Goal: Book appointment/travel/reservation

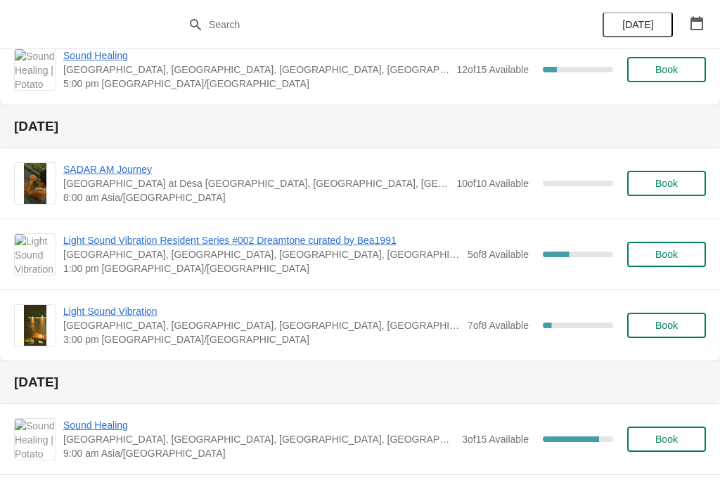
scroll to position [858, 0]
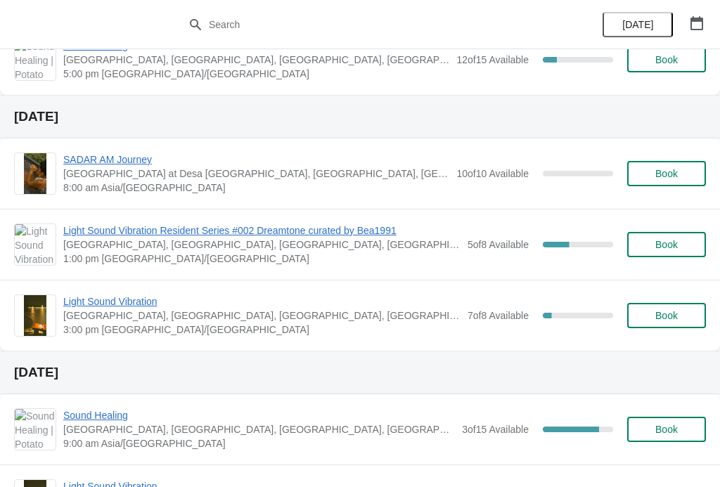
click at [657, 318] on span "Book" at bounding box center [666, 315] width 22 height 11
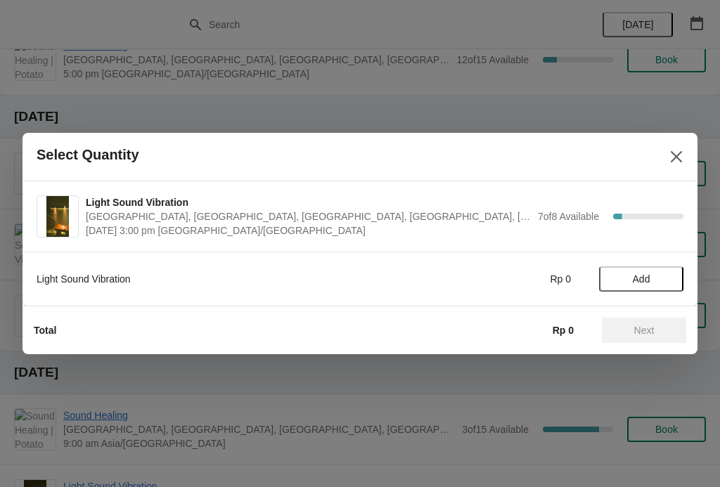
click at [651, 279] on span "Add" at bounding box center [641, 279] width 59 height 11
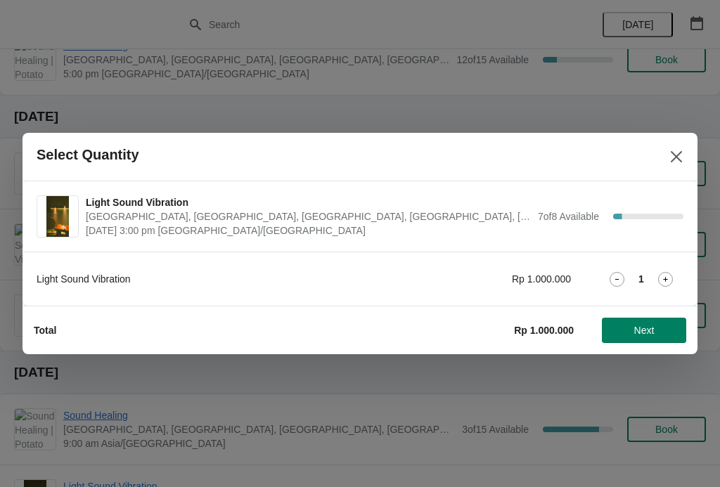
click at [667, 274] on icon at bounding box center [665, 279] width 15 height 15
click at [654, 326] on span "Next" at bounding box center [644, 330] width 20 height 11
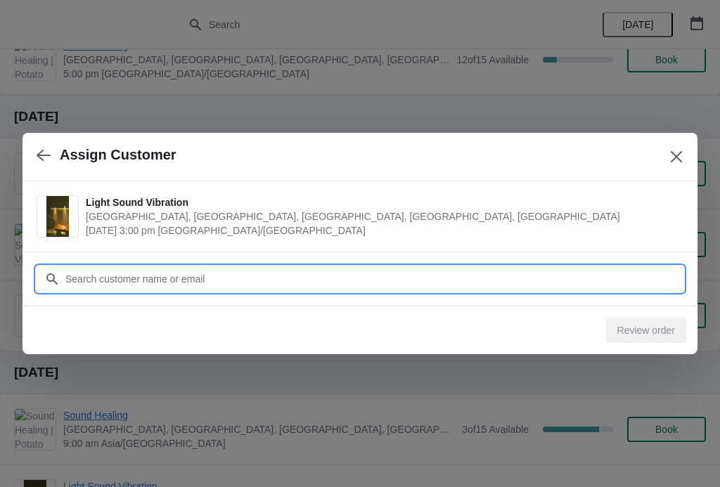
click at [330, 283] on input "Customer" at bounding box center [374, 278] width 619 height 25
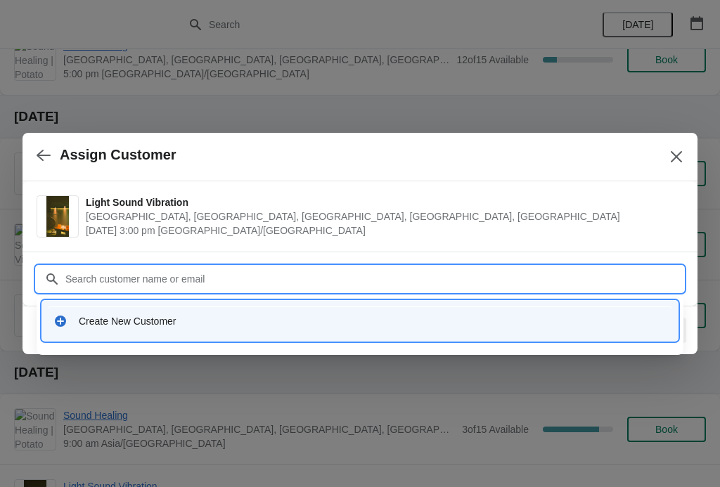
click at [355, 316] on div "Create New Customer" at bounding box center [373, 321] width 588 height 14
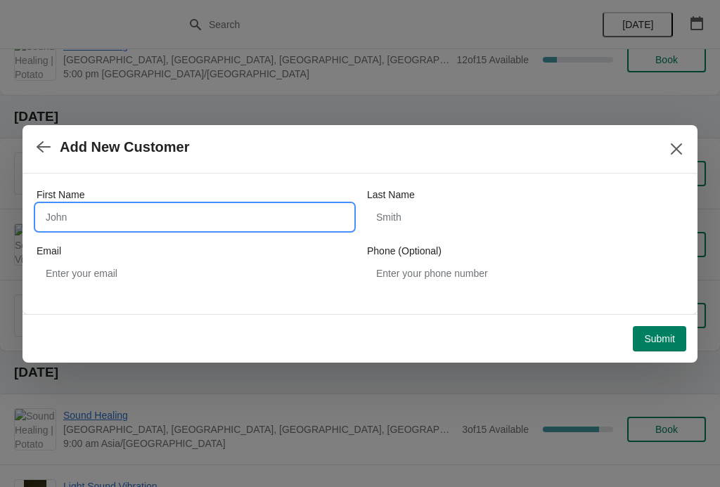
click at [53, 228] on input "First Name" at bounding box center [195, 217] width 316 height 25
click at [631, 93] on div at bounding box center [360, 243] width 720 height 487
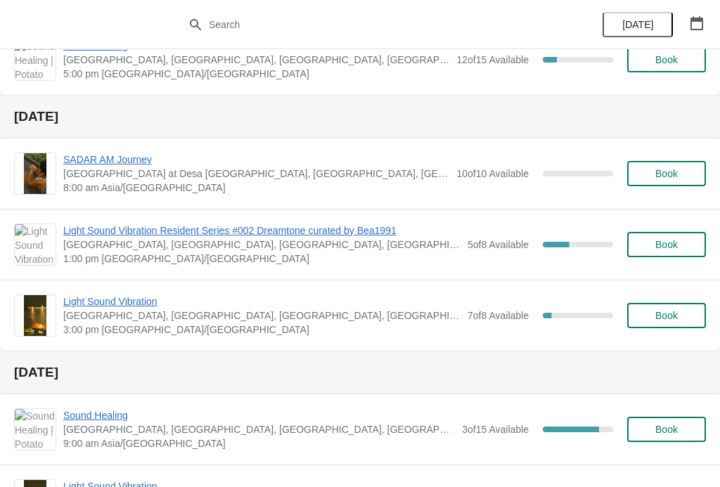
click at [672, 318] on span "Book" at bounding box center [666, 315] width 22 height 11
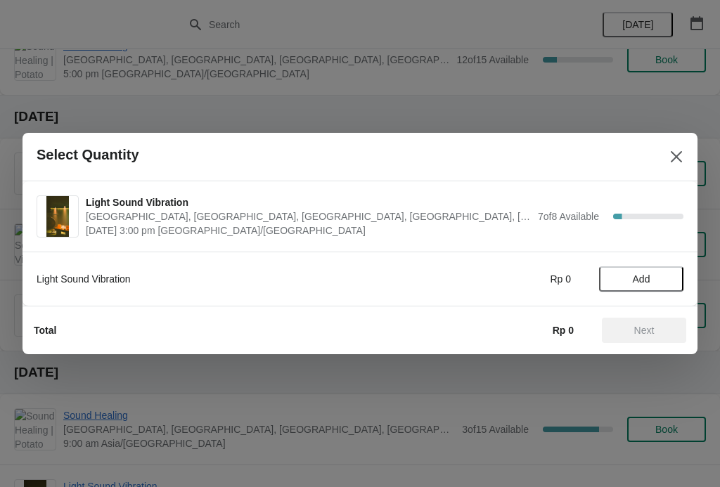
click at [649, 282] on span "Add" at bounding box center [642, 279] width 18 height 11
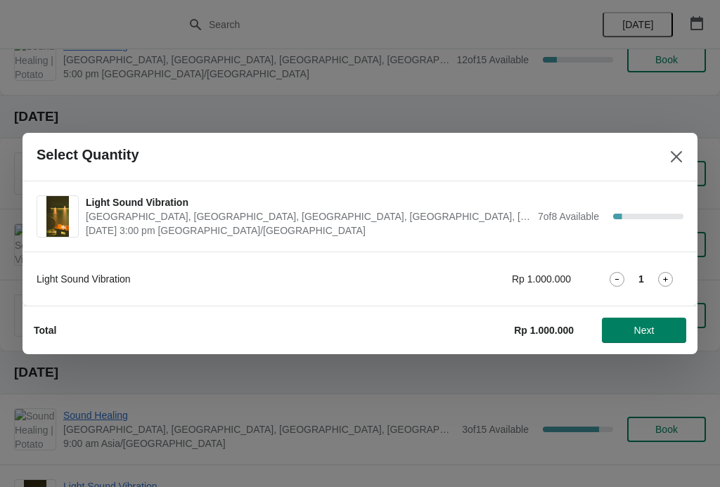
click at [669, 277] on icon at bounding box center [665, 279] width 15 height 15
click at [643, 339] on button "Next" at bounding box center [644, 330] width 84 height 25
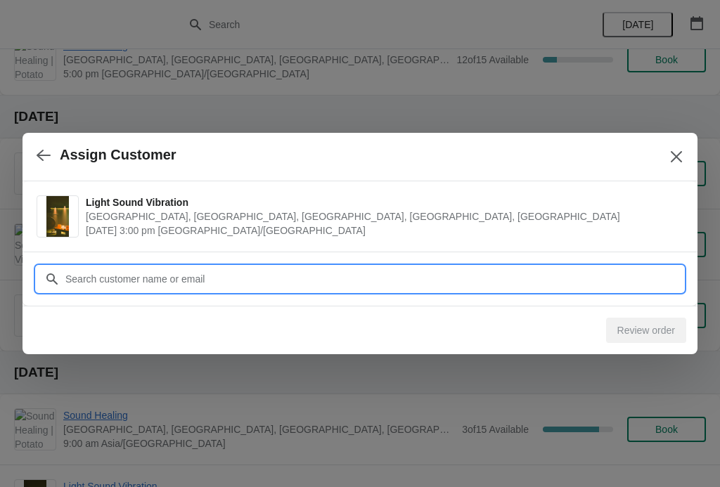
click at [512, 267] on input "Customer" at bounding box center [374, 278] width 619 height 25
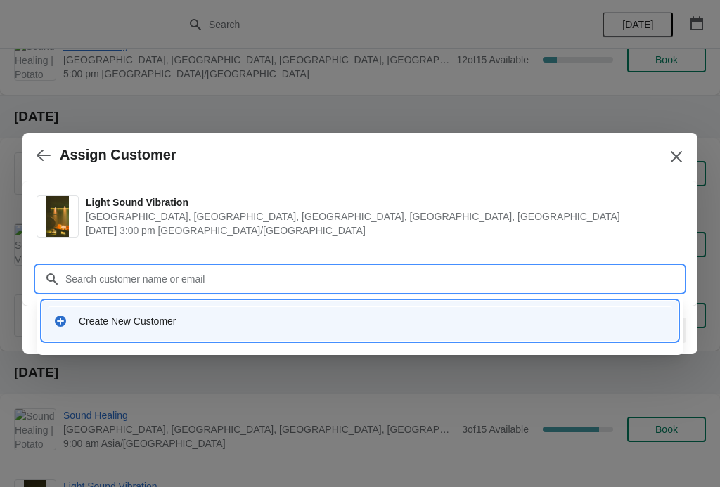
click at [315, 306] on div "Create New Customer" at bounding box center [360, 321] width 636 height 40
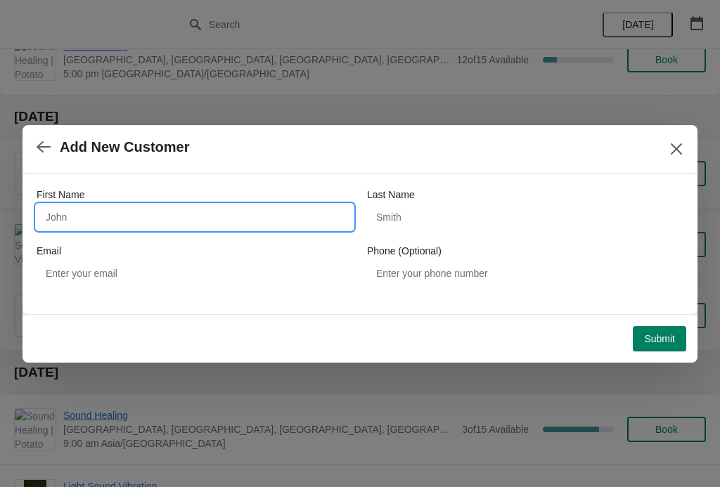
click at [296, 217] on input "First Name" at bounding box center [195, 217] width 316 height 25
type input "Ning"
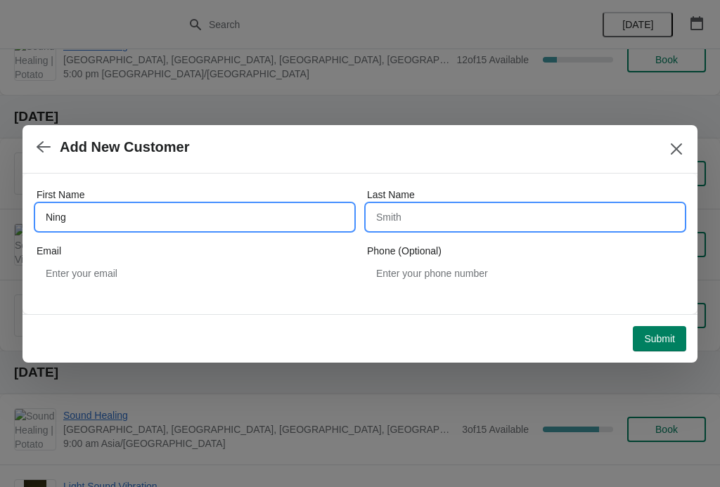
click at [463, 210] on input "Last Name" at bounding box center [525, 217] width 316 height 25
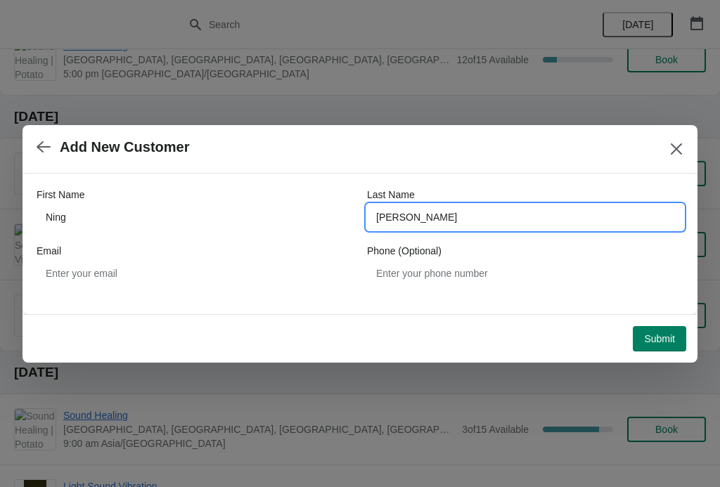
type input "[PERSON_NAME]"
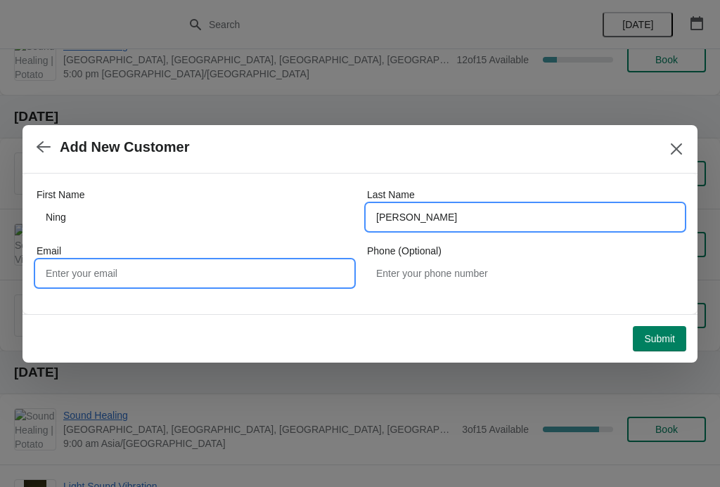
click at [283, 276] on input "Email" at bounding box center [195, 273] width 316 height 25
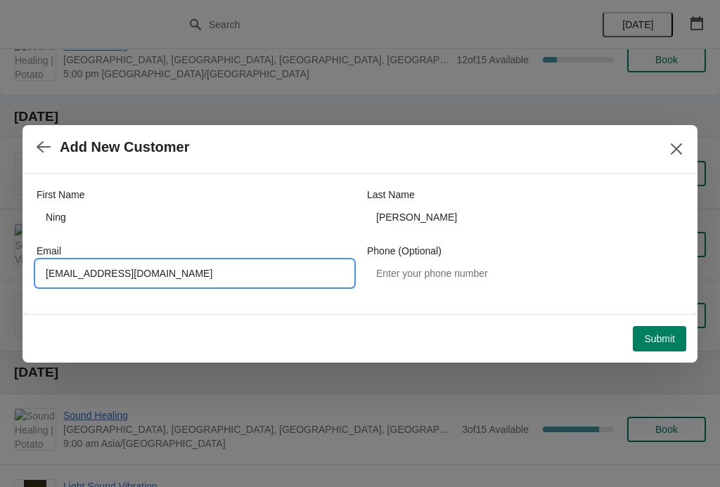
type input "[EMAIL_ADDRESS][DOMAIN_NAME]"
click at [661, 340] on span "Submit" at bounding box center [659, 338] width 31 height 11
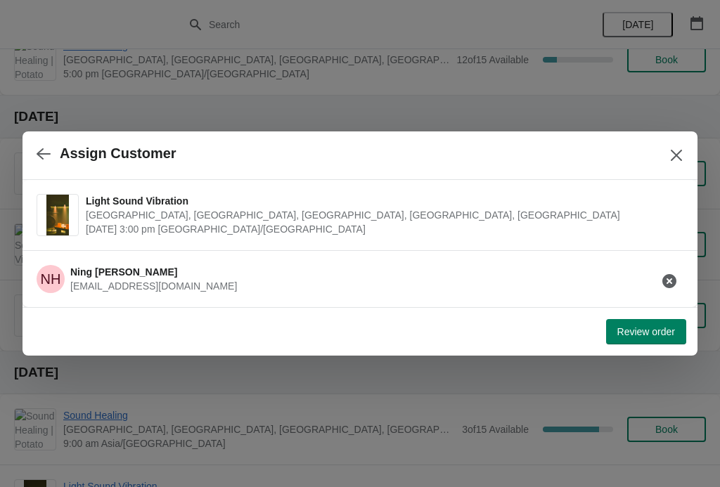
click at [633, 323] on button "Review order" at bounding box center [646, 331] width 80 height 25
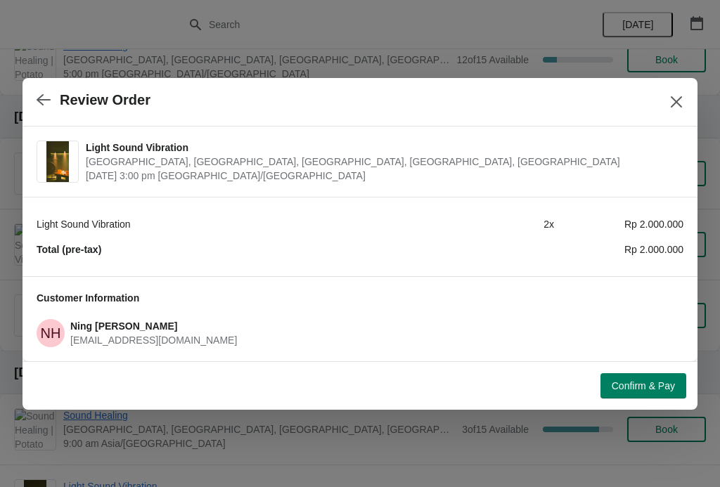
click at [619, 368] on div "Confirm & Pay" at bounding box center [357, 383] width 658 height 31
click at [625, 381] on span "Confirm & Pay" at bounding box center [643, 385] width 63 height 11
